Goal: Check status: Check status

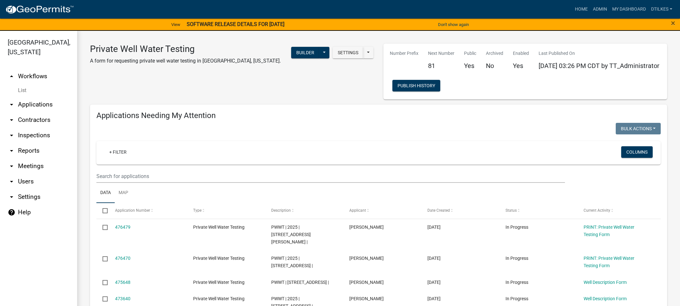
select select "2: 50"
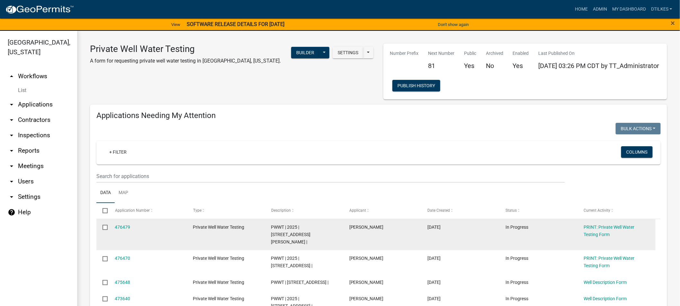
scroll to position [71, 0]
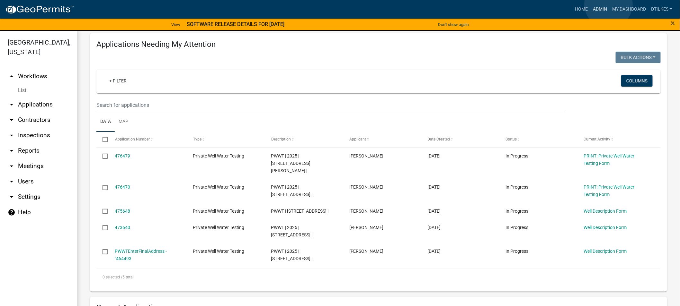
click at [608, 4] on link "Admin" at bounding box center [599, 9] width 19 height 12
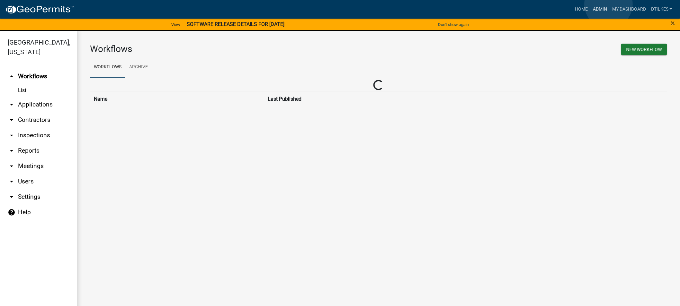
click at [601, 7] on link "Admin" at bounding box center [599, 9] width 19 height 12
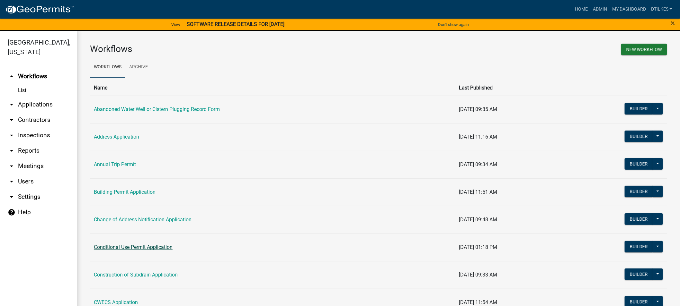
click at [137, 247] on link "Conditional Use Permit Application" at bounding box center [133, 247] width 79 height 6
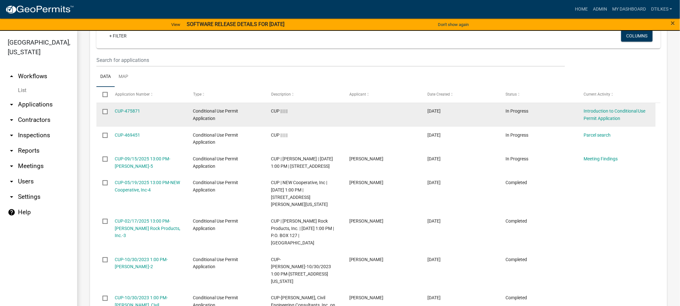
scroll to position [285, 0]
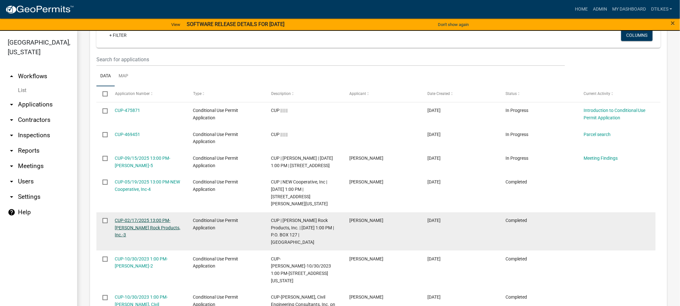
click at [137, 237] on link "CUP-02/17/2025 13:00 PM-[PERSON_NAME] Rock Products, Inc.-3" at bounding box center [148, 228] width 66 height 20
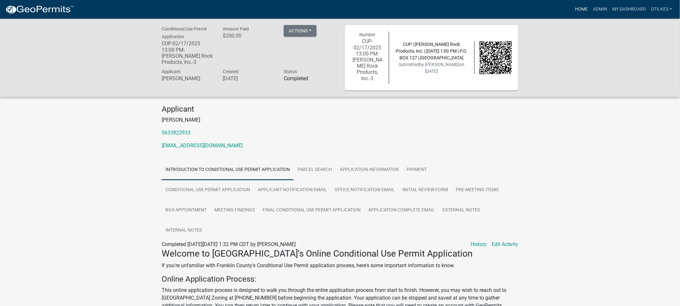
click at [582, 8] on link "Home" at bounding box center [581, 9] width 18 height 12
